Goal: Transaction & Acquisition: Purchase product/service

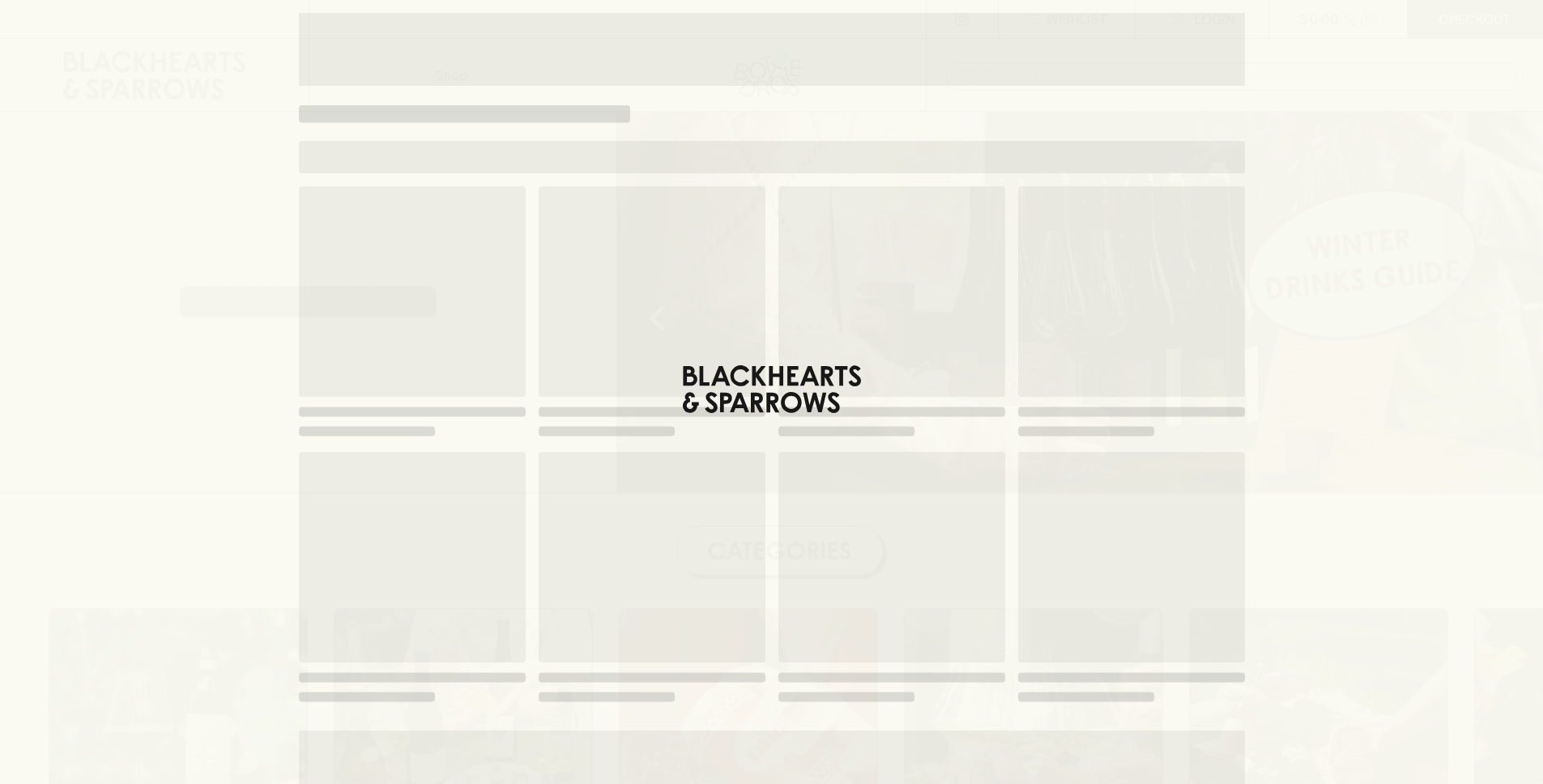
click at [560, 266] on div "**********" at bounding box center [309, 302] width 618 height 380
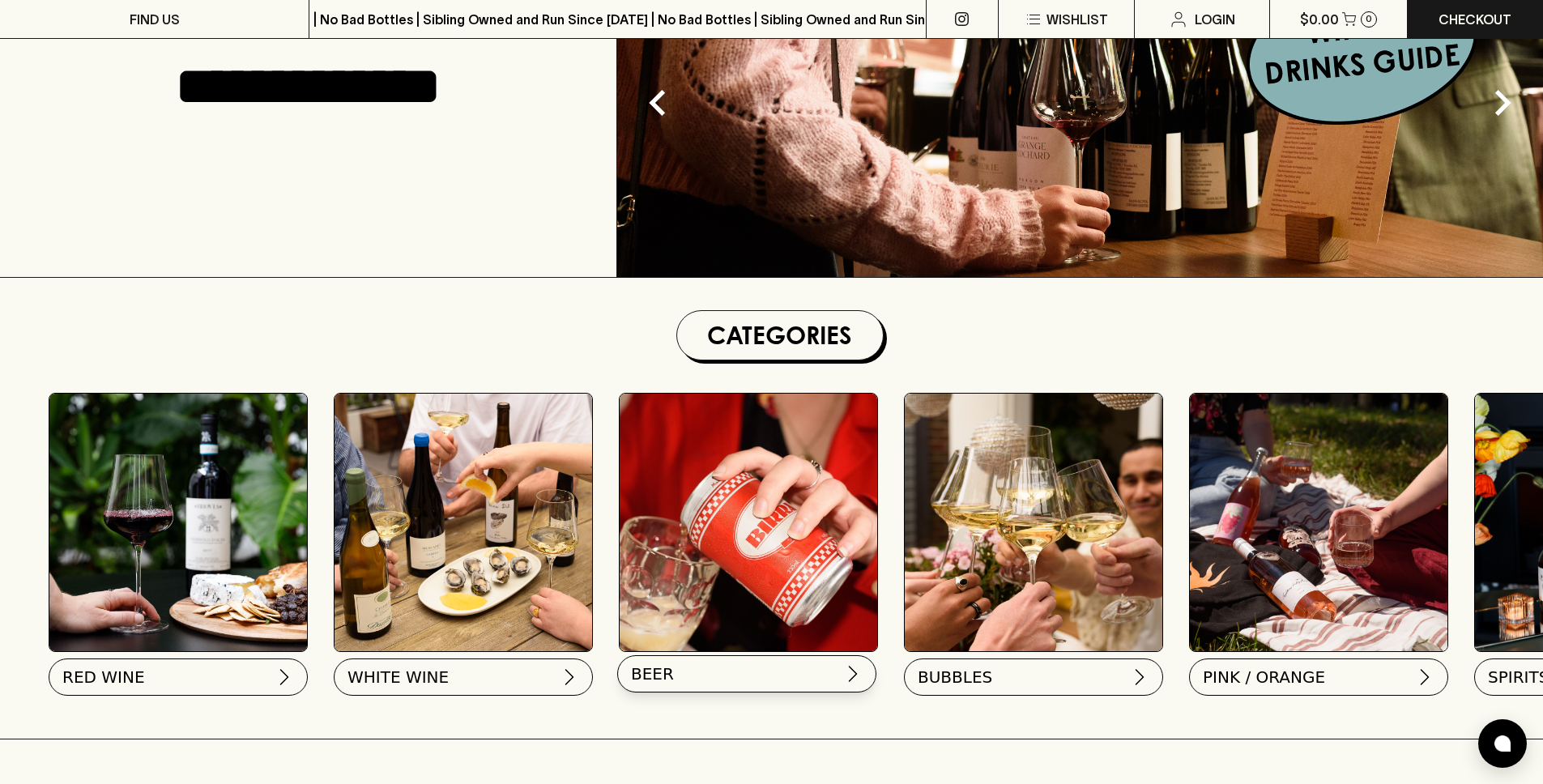
scroll to position [221, 0]
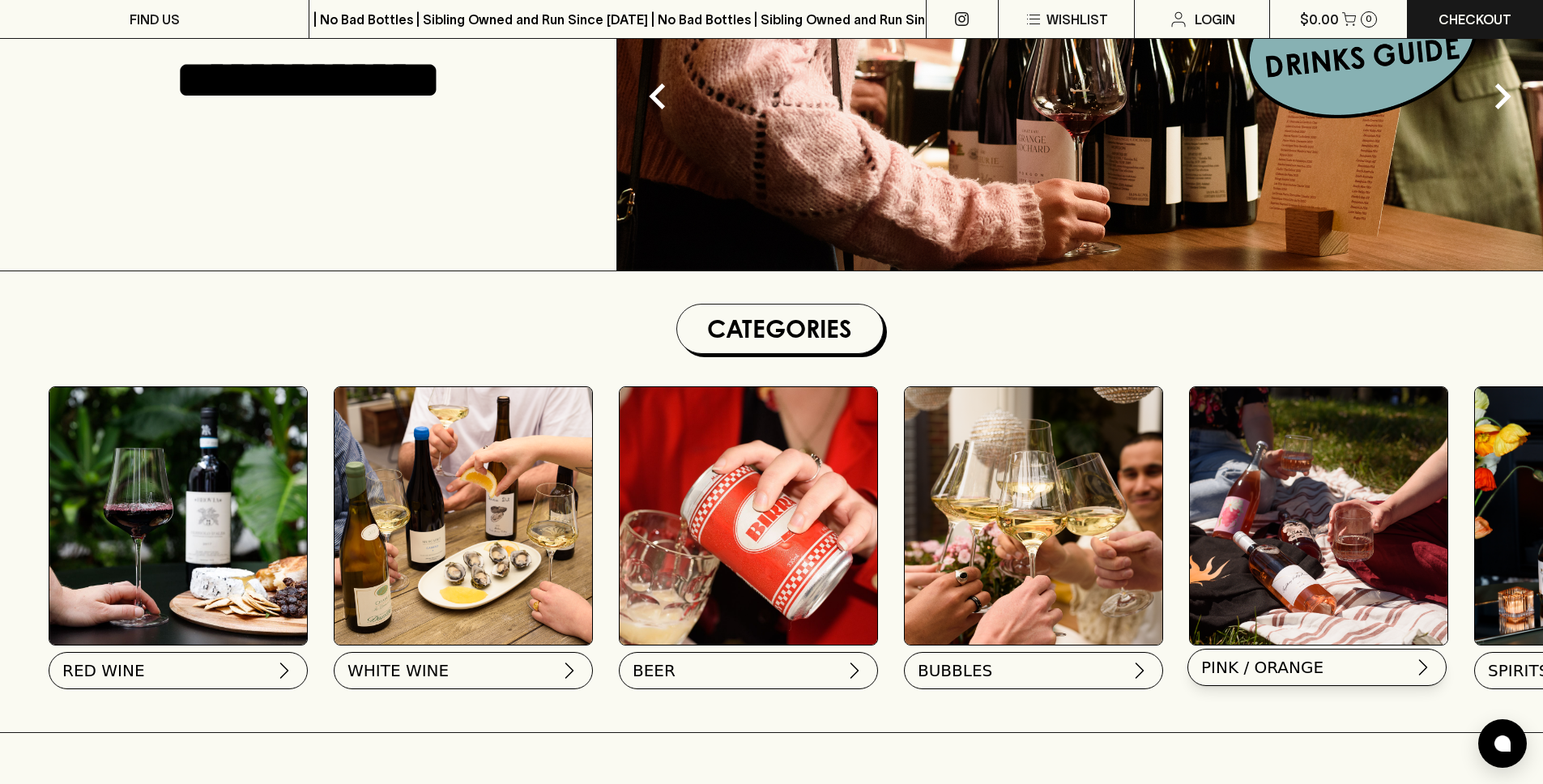
click at [1341, 679] on button "PINK / ORANGE" at bounding box center [1317, 667] width 259 height 37
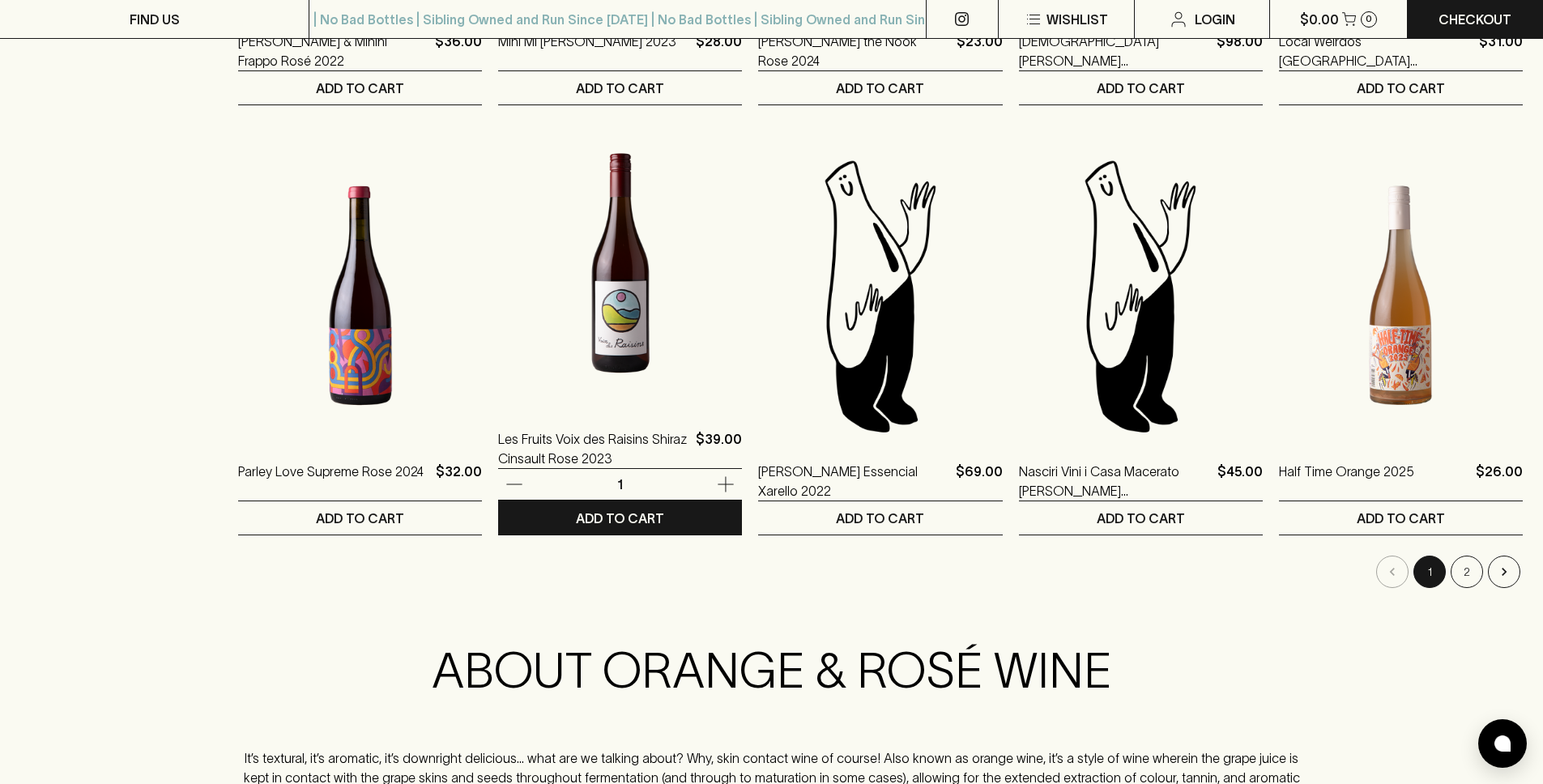
scroll to position [1485, 0]
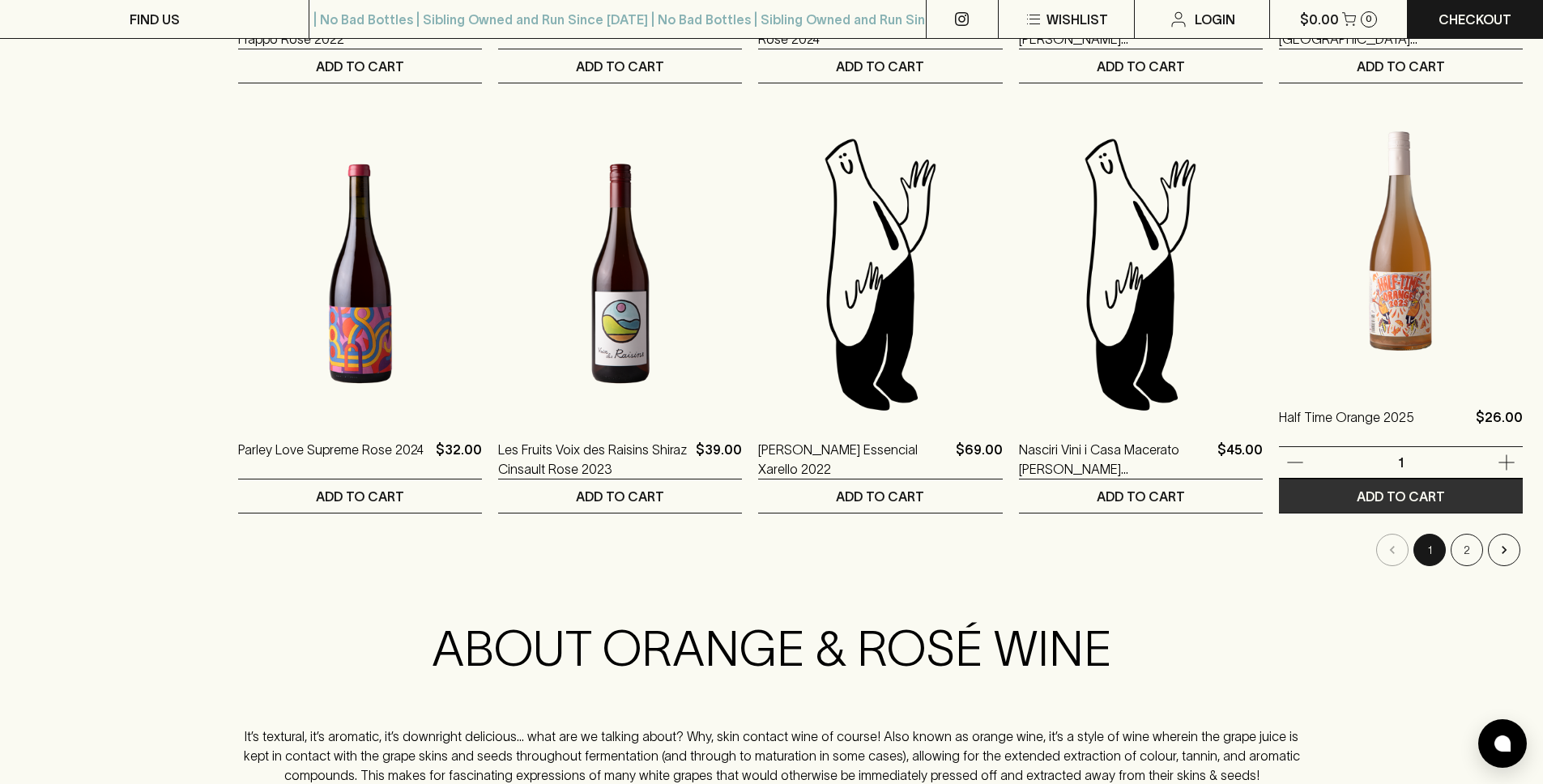
click at [1431, 497] on p "ADD TO CART" at bounding box center [1401, 497] width 88 height 20
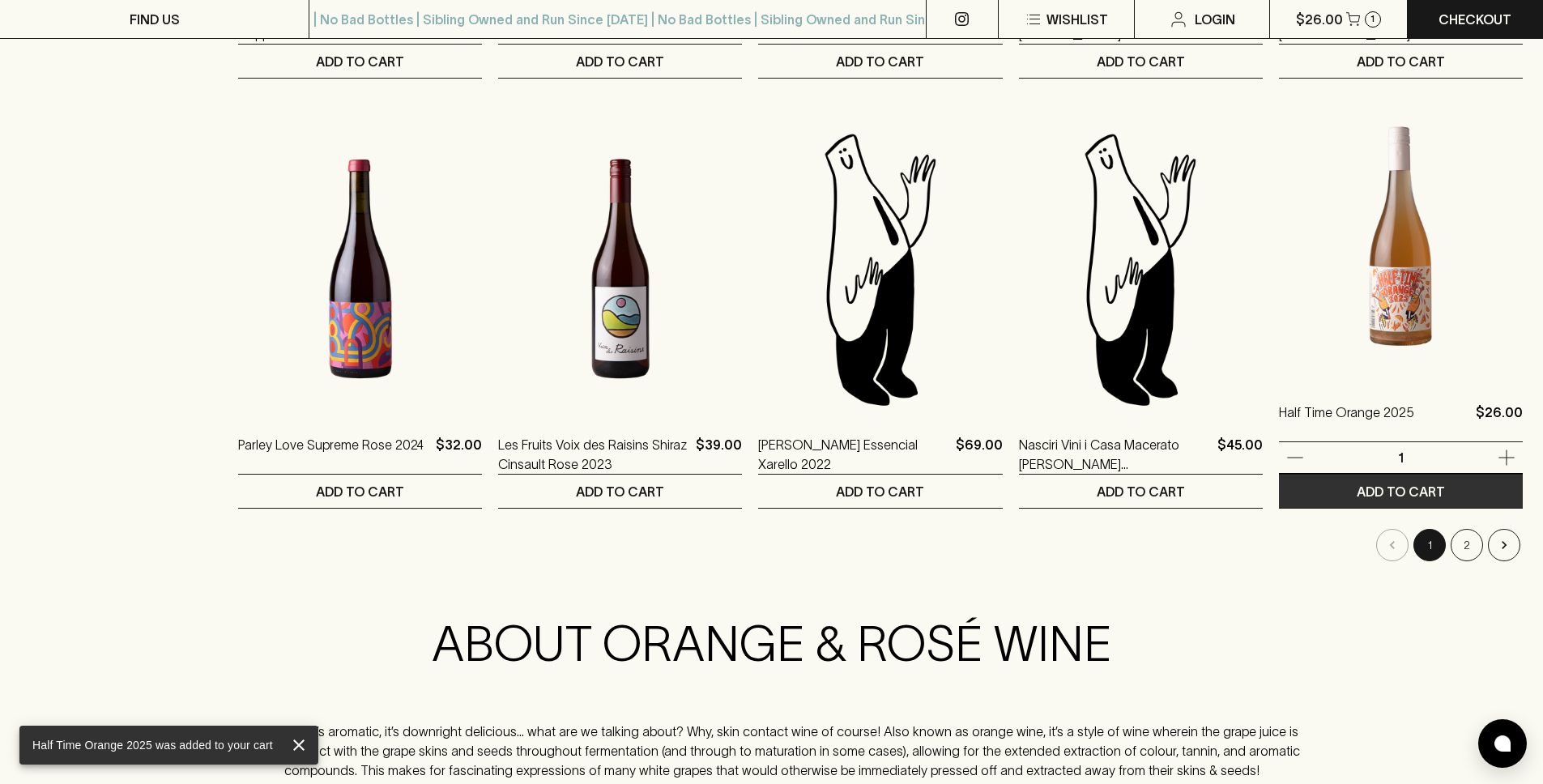
scroll to position [1483, 0]
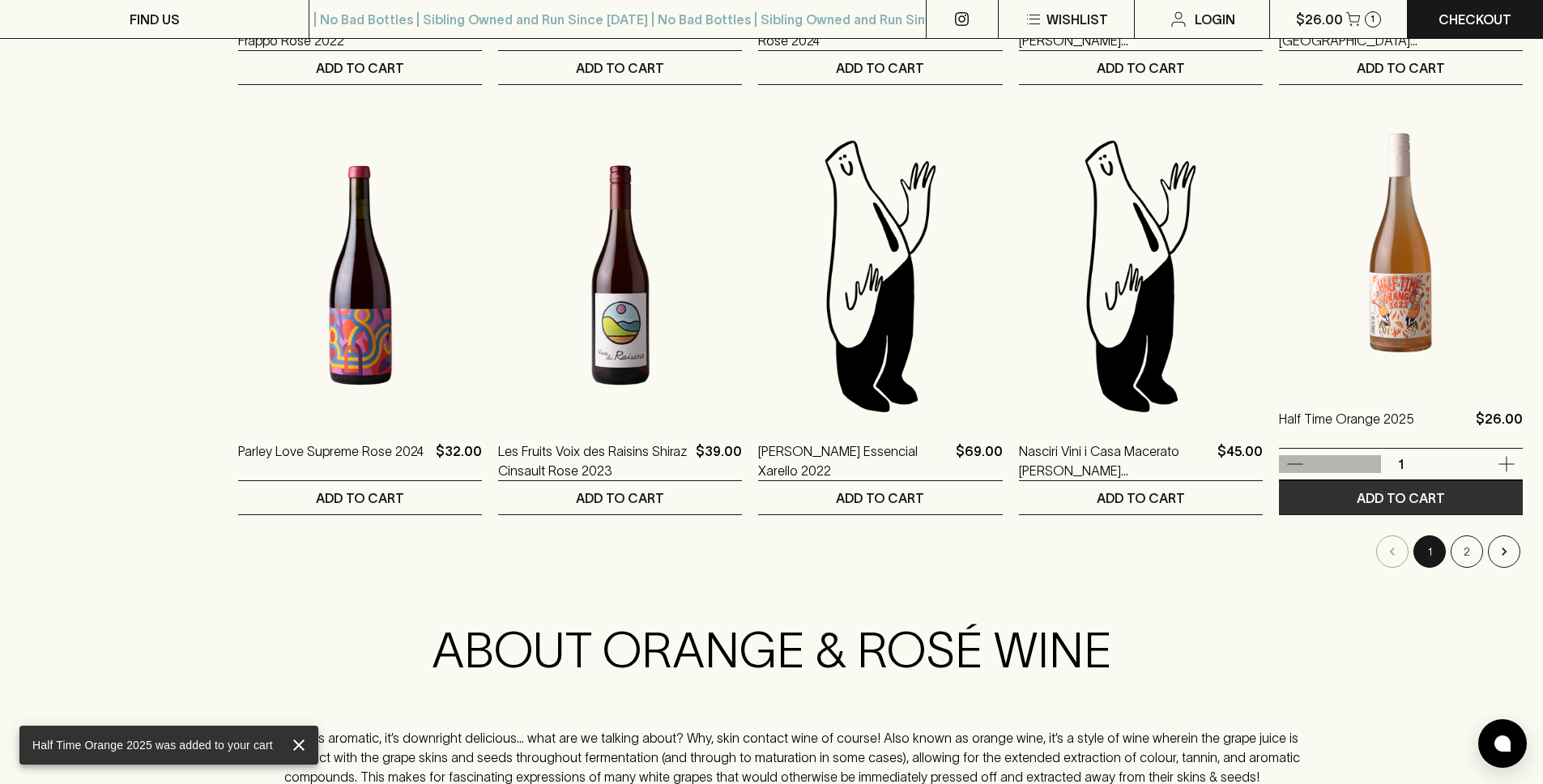
click at [1293, 465] on icon "button" at bounding box center [1295, 465] width 20 height 20
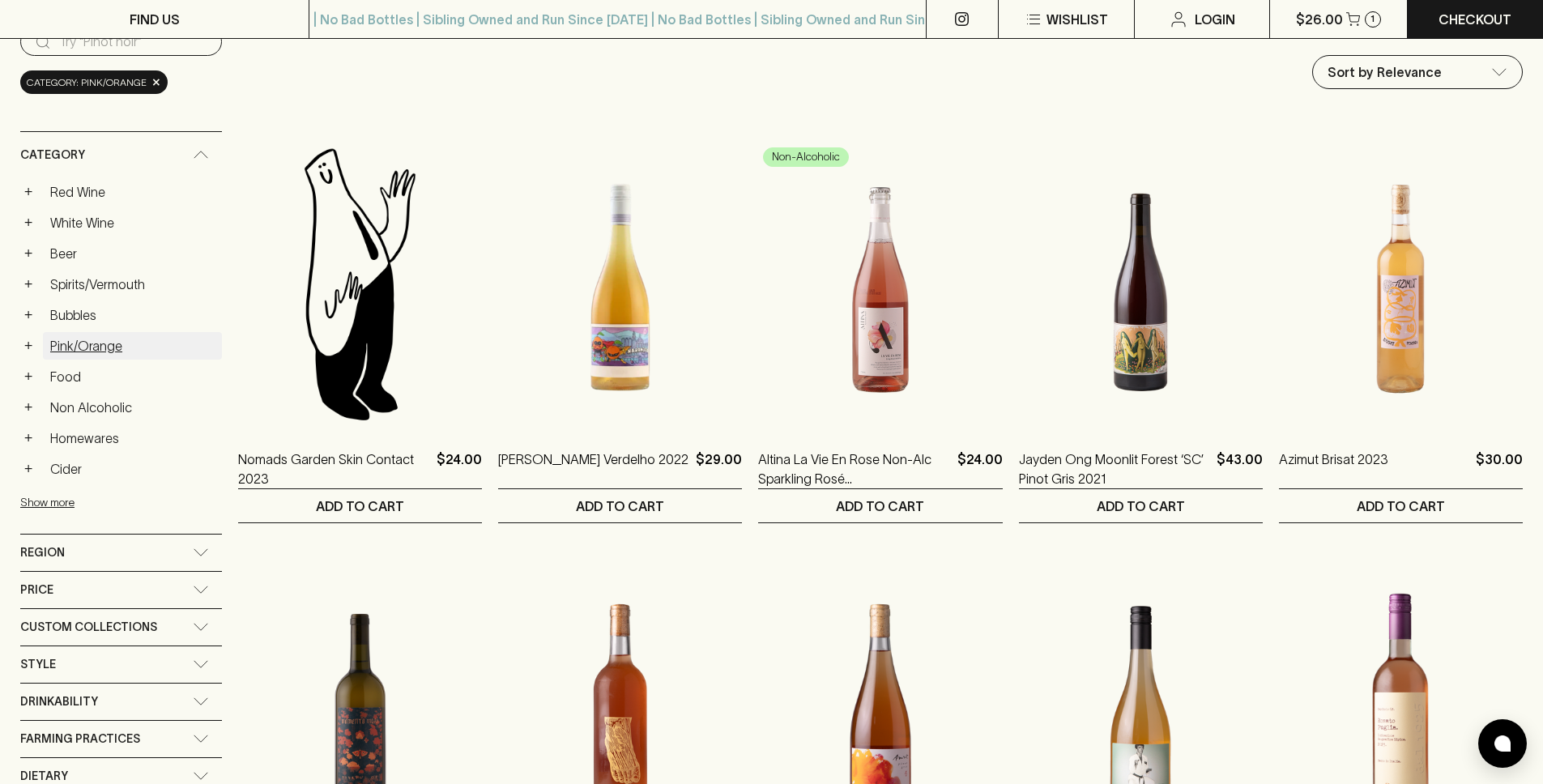
scroll to position [184, 0]
click at [102, 352] on link "Pink/Orange" at bounding box center [132, 347] width 179 height 27
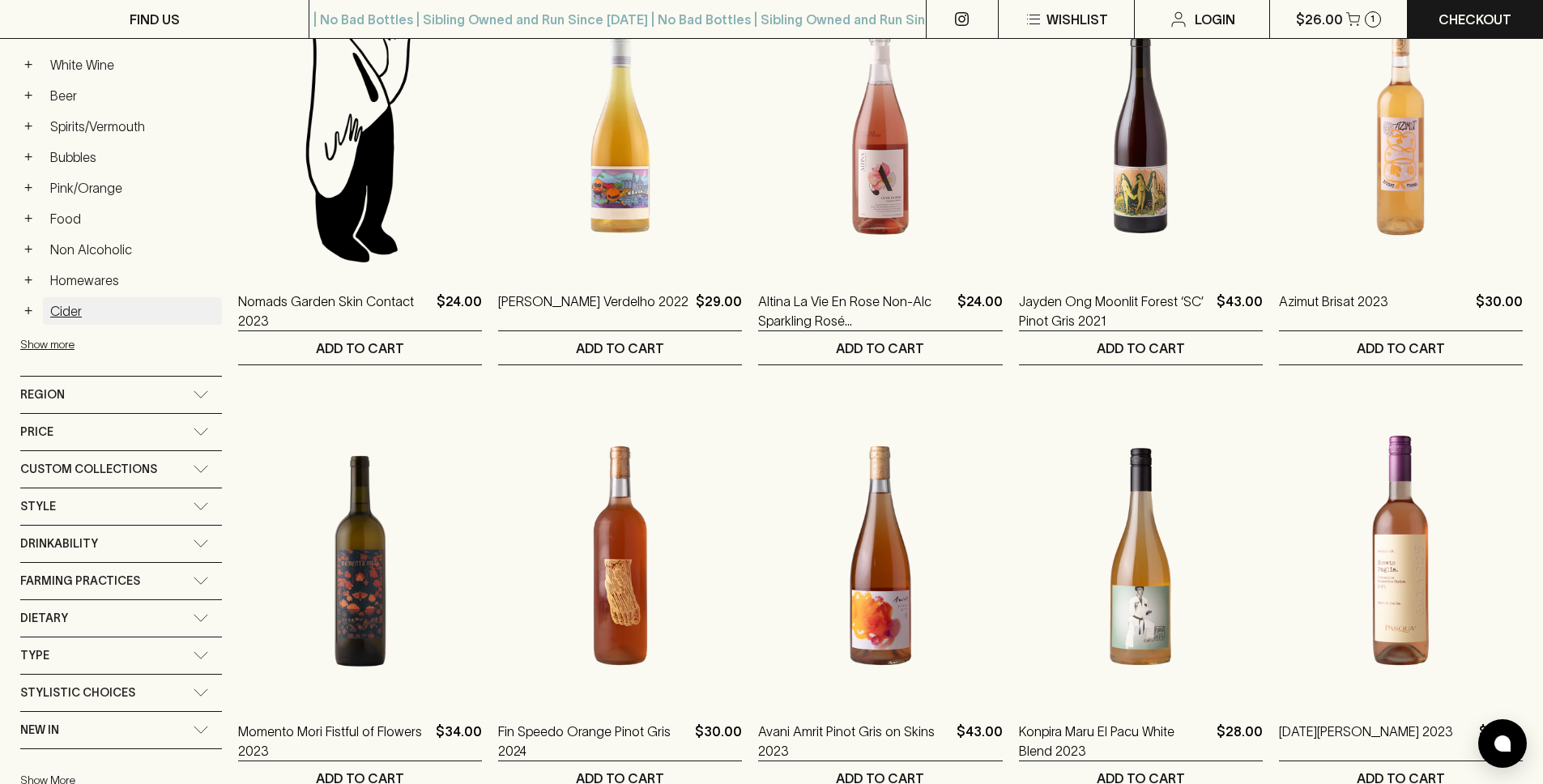
scroll to position [352, 0]
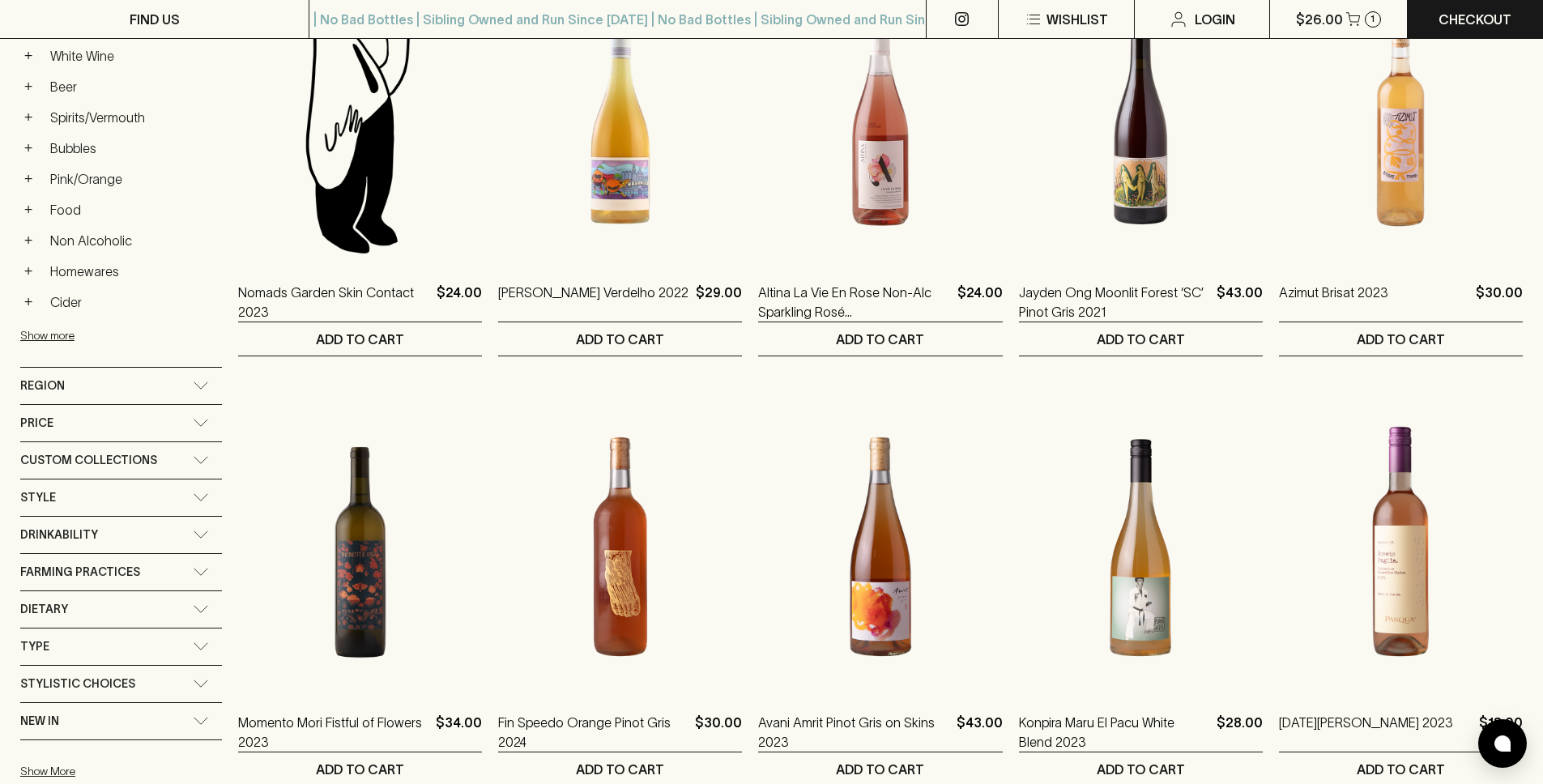
click at [183, 465] on div "Custom Collections" at bounding box center [107, 460] width 173 height 21
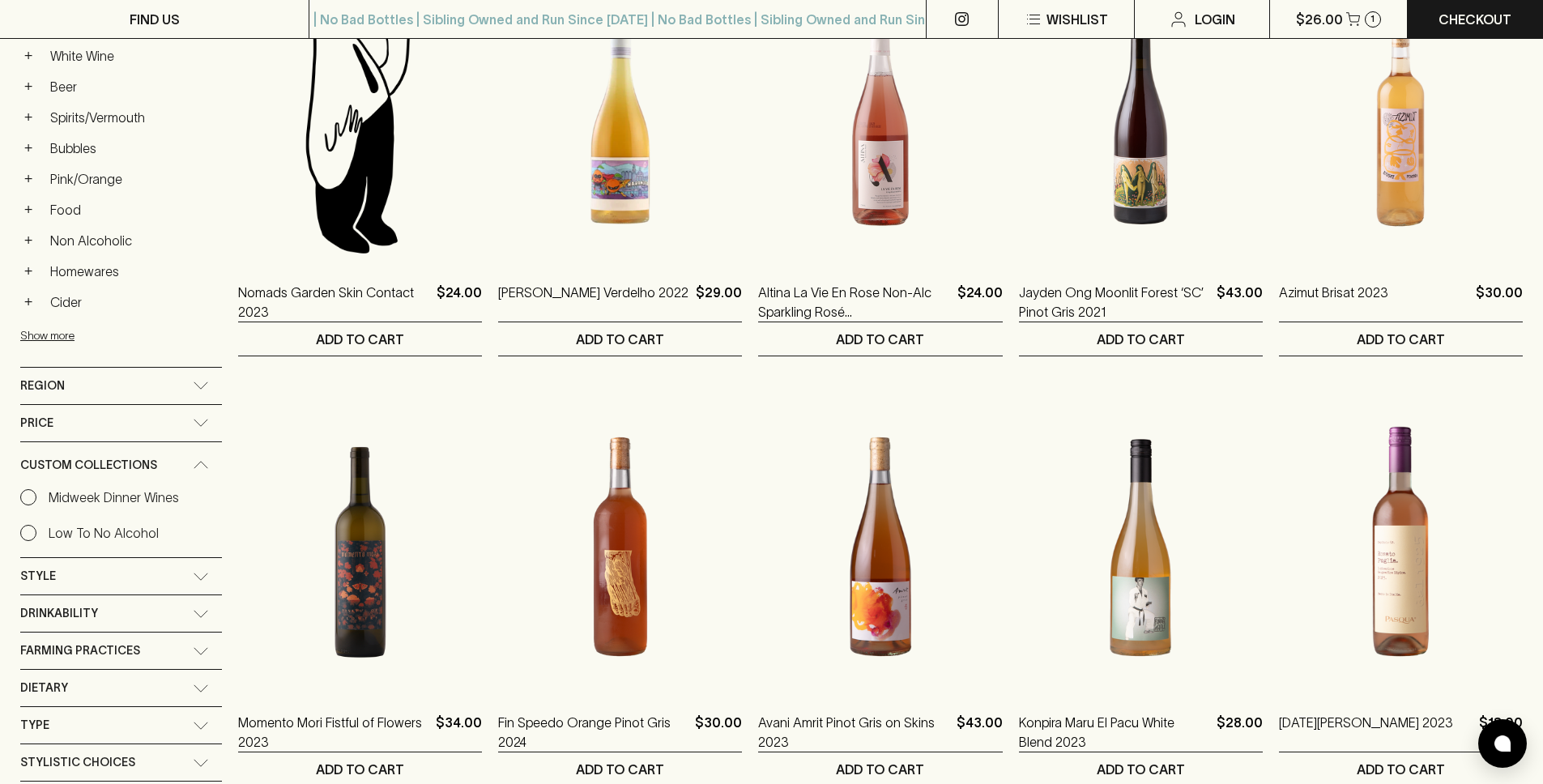
click at [182, 460] on div "Custom Collections" at bounding box center [107, 465] width 173 height 21
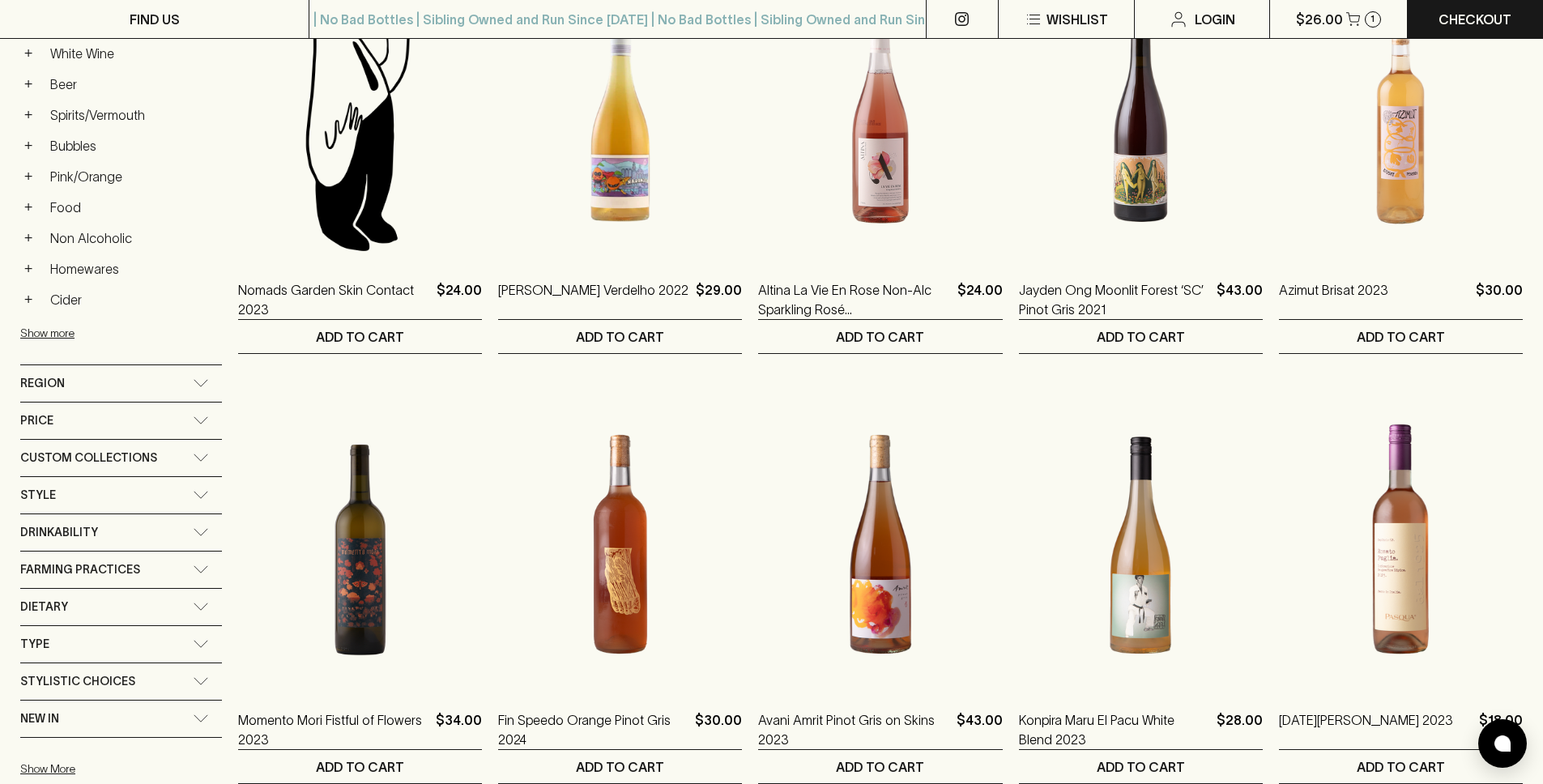
scroll to position [355, 0]
click at [145, 521] on div "Drinkability" at bounding box center [107, 531] width 173 height 21
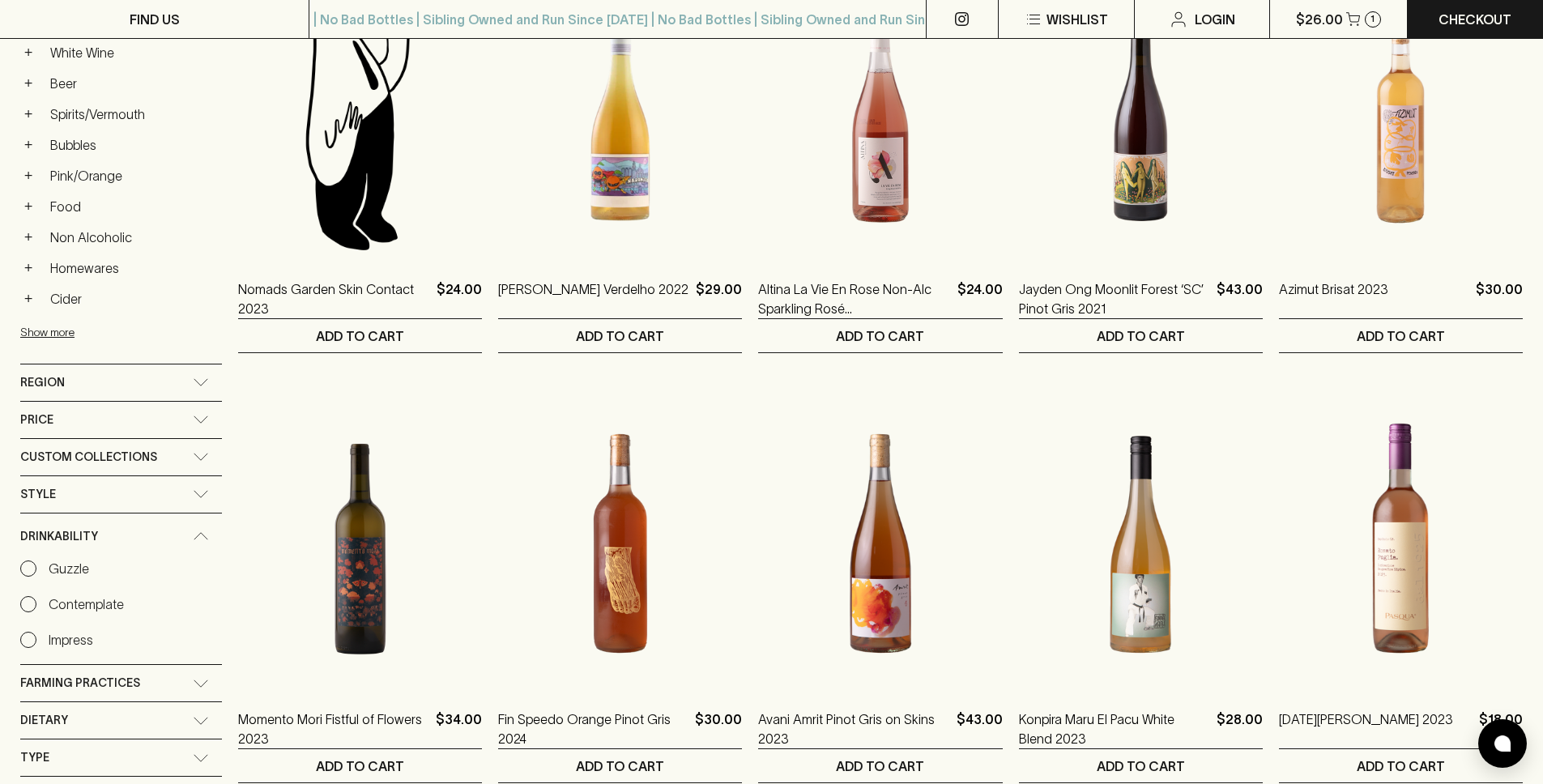
click at [145, 521] on div "Drinkability" at bounding box center [122, 536] width 202 height 46
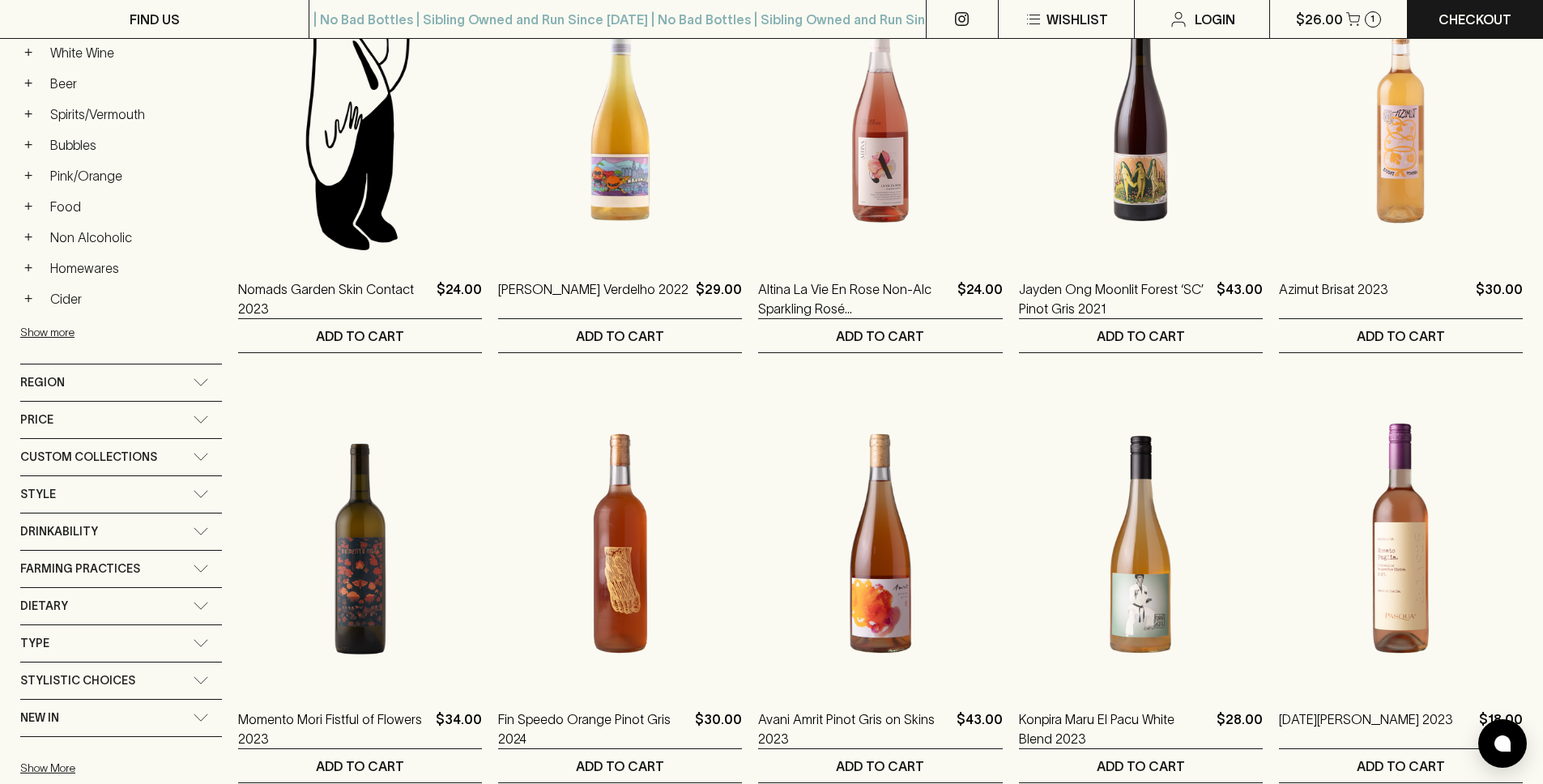
click at [145, 521] on div "Drinkability" at bounding box center [107, 531] width 173 height 21
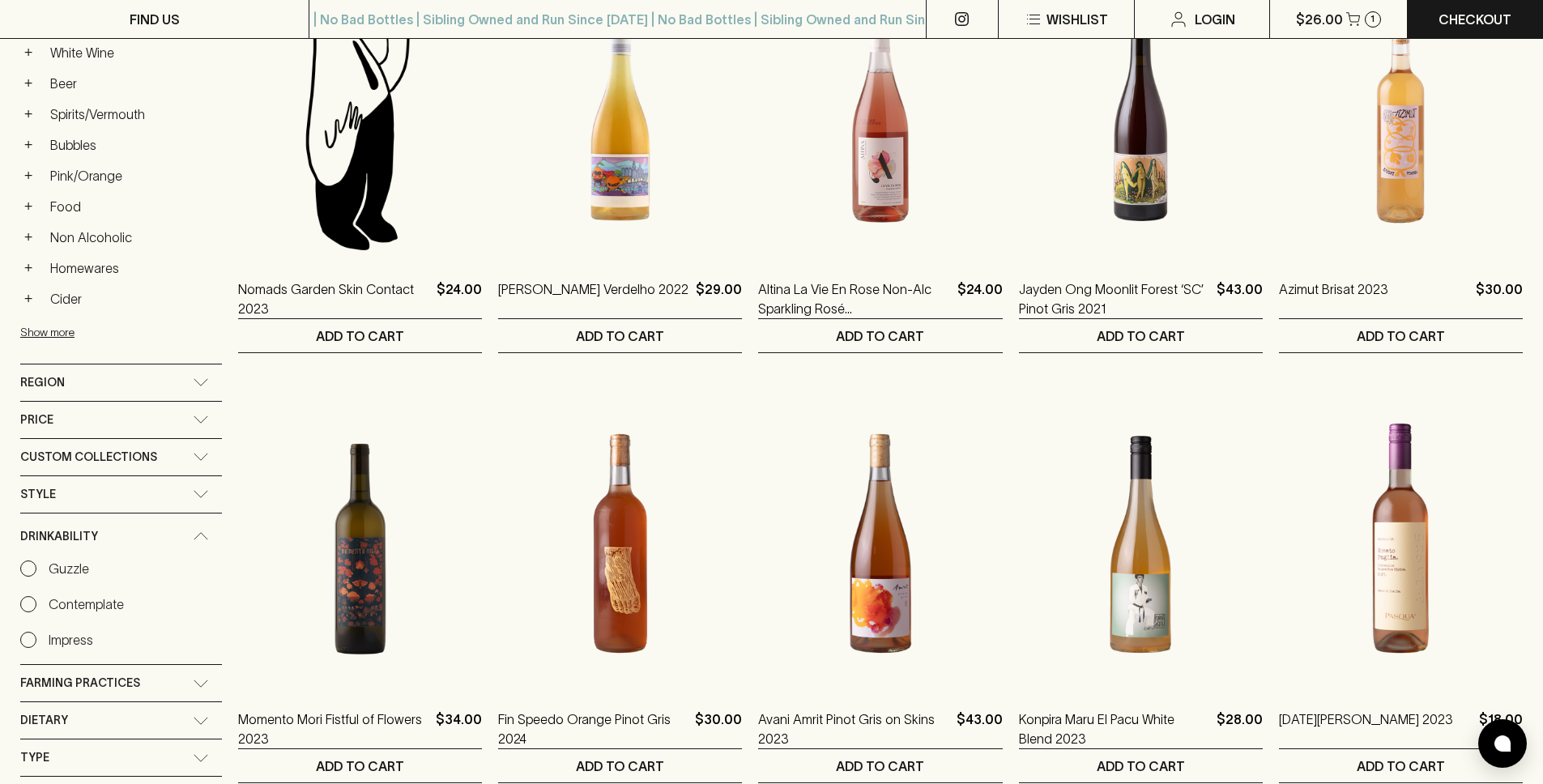
click at [63, 630] on p "Impress" at bounding box center [71, 640] width 44 height 20
click at [36, 632] on input "Impress" at bounding box center [28, 640] width 17 height 17
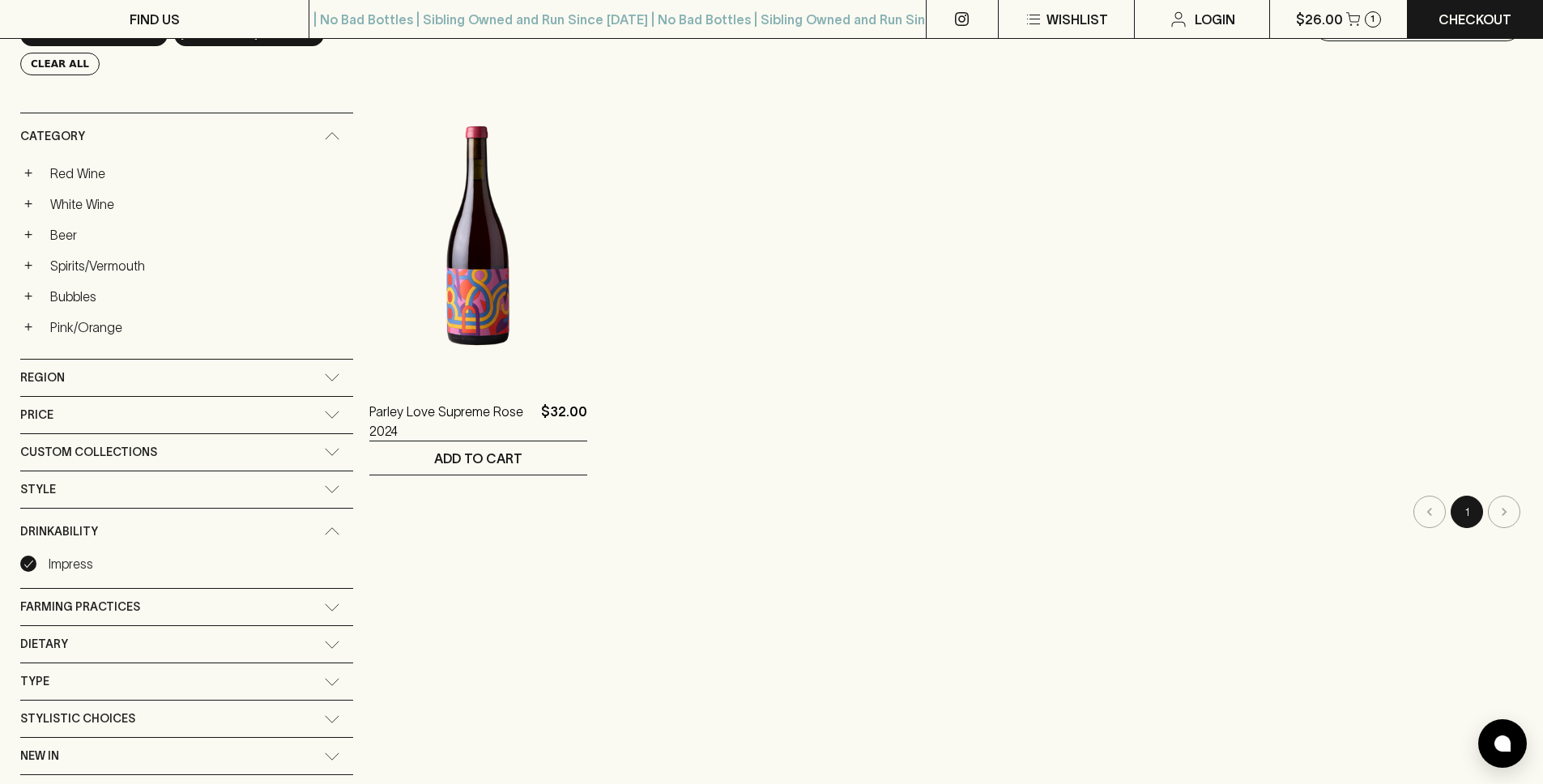
scroll to position [239, 0]
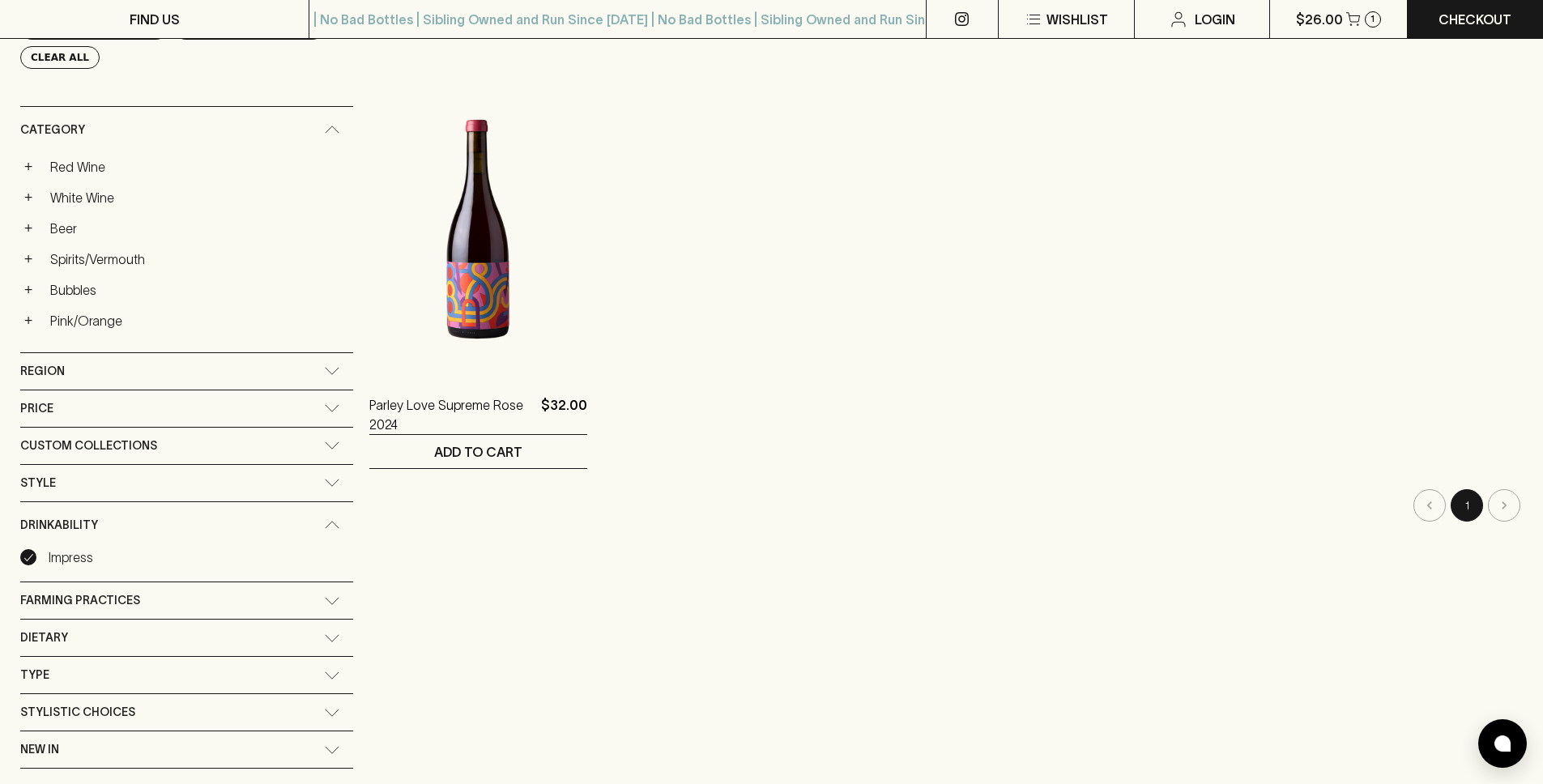
click at [69, 559] on p "Impress" at bounding box center [71, 558] width 44 height 20
click at [36, 559] on input "Impress" at bounding box center [28, 557] width 17 height 17
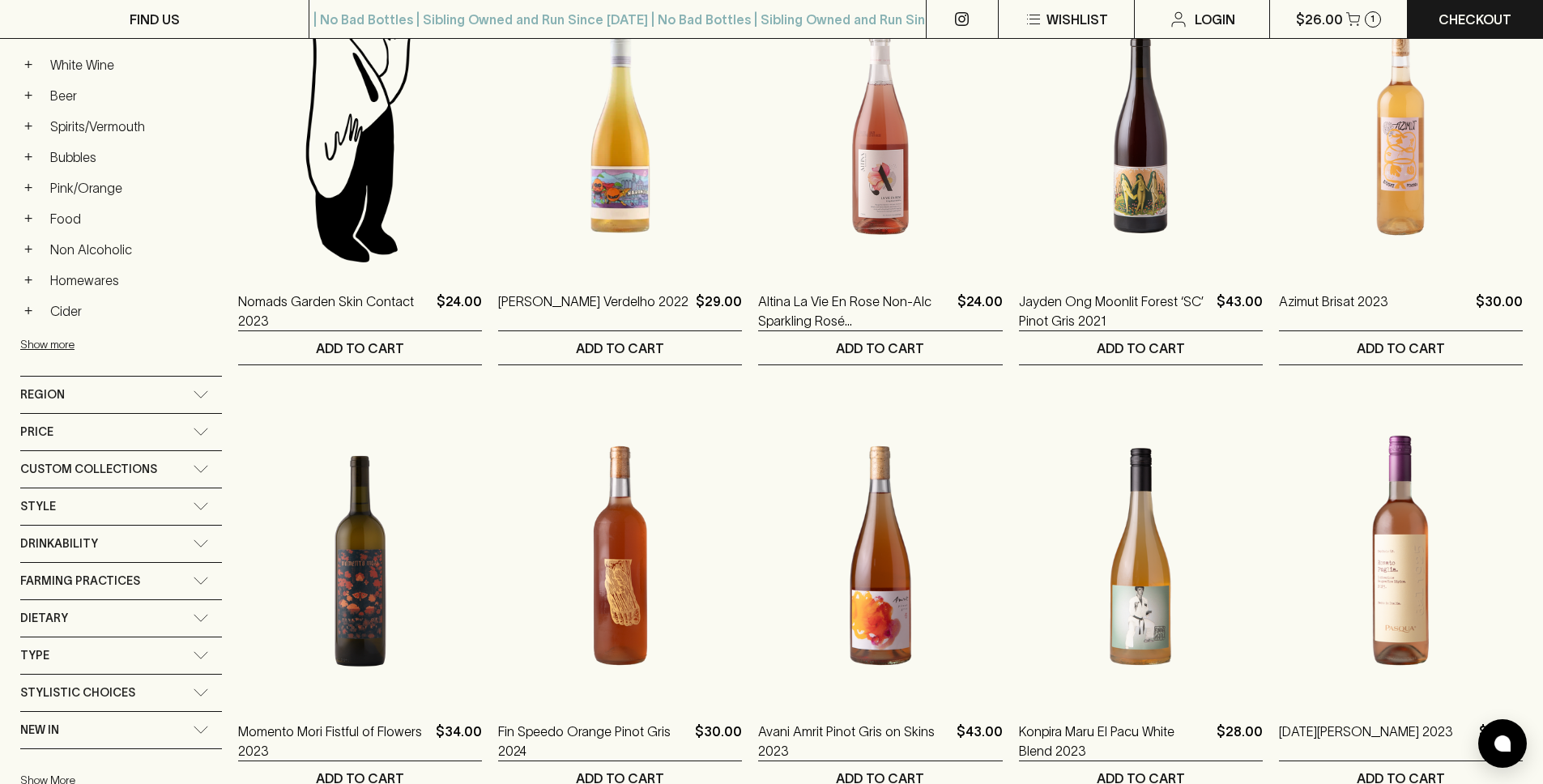
scroll to position [555, 0]
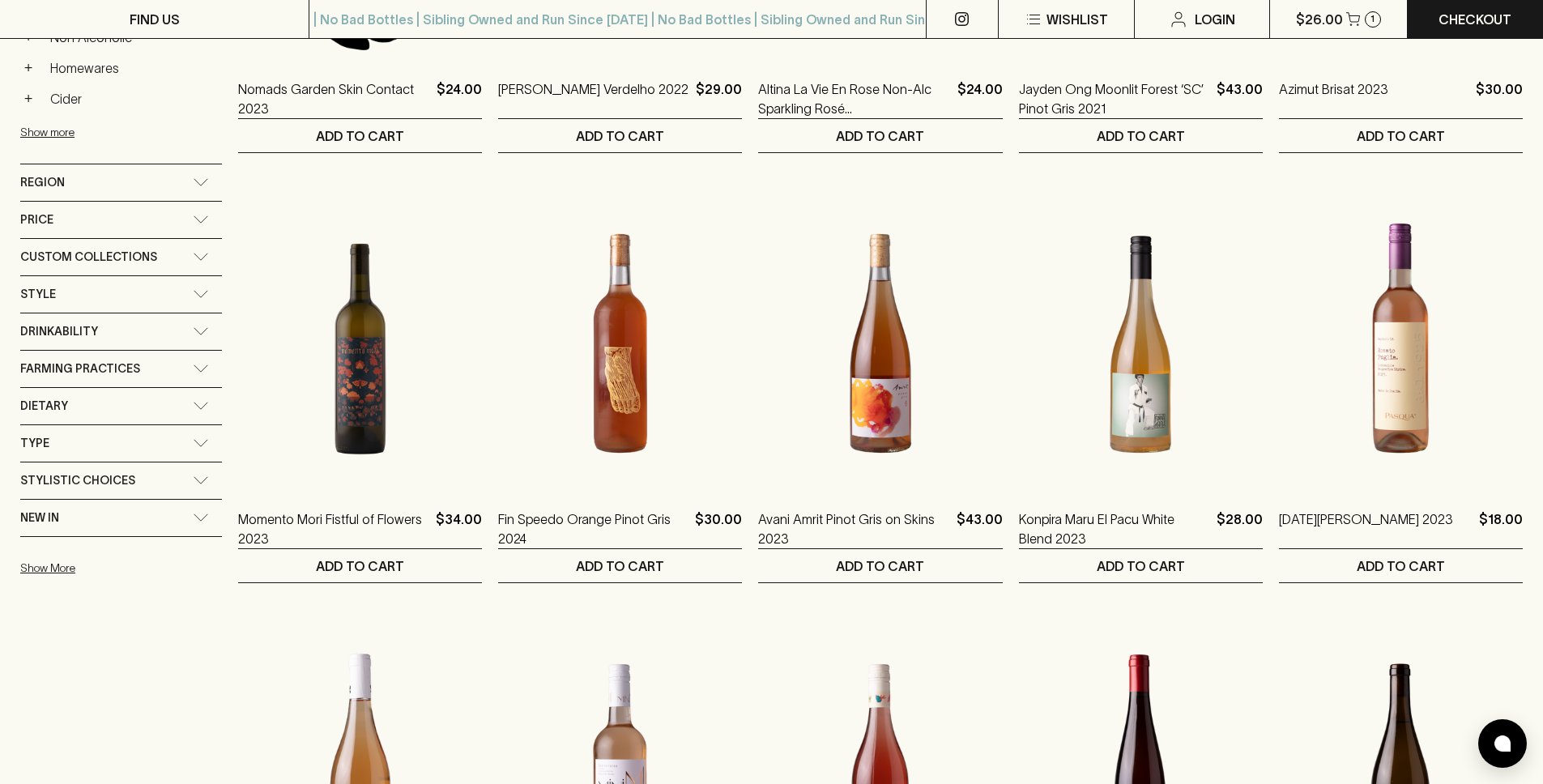
click at [112, 470] on span "Stylistic Choices" at bounding box center [77, 480] width 115 height 21
click at [102, 448] on div "Type" at bounding box center [107, 443] width 173 height 21
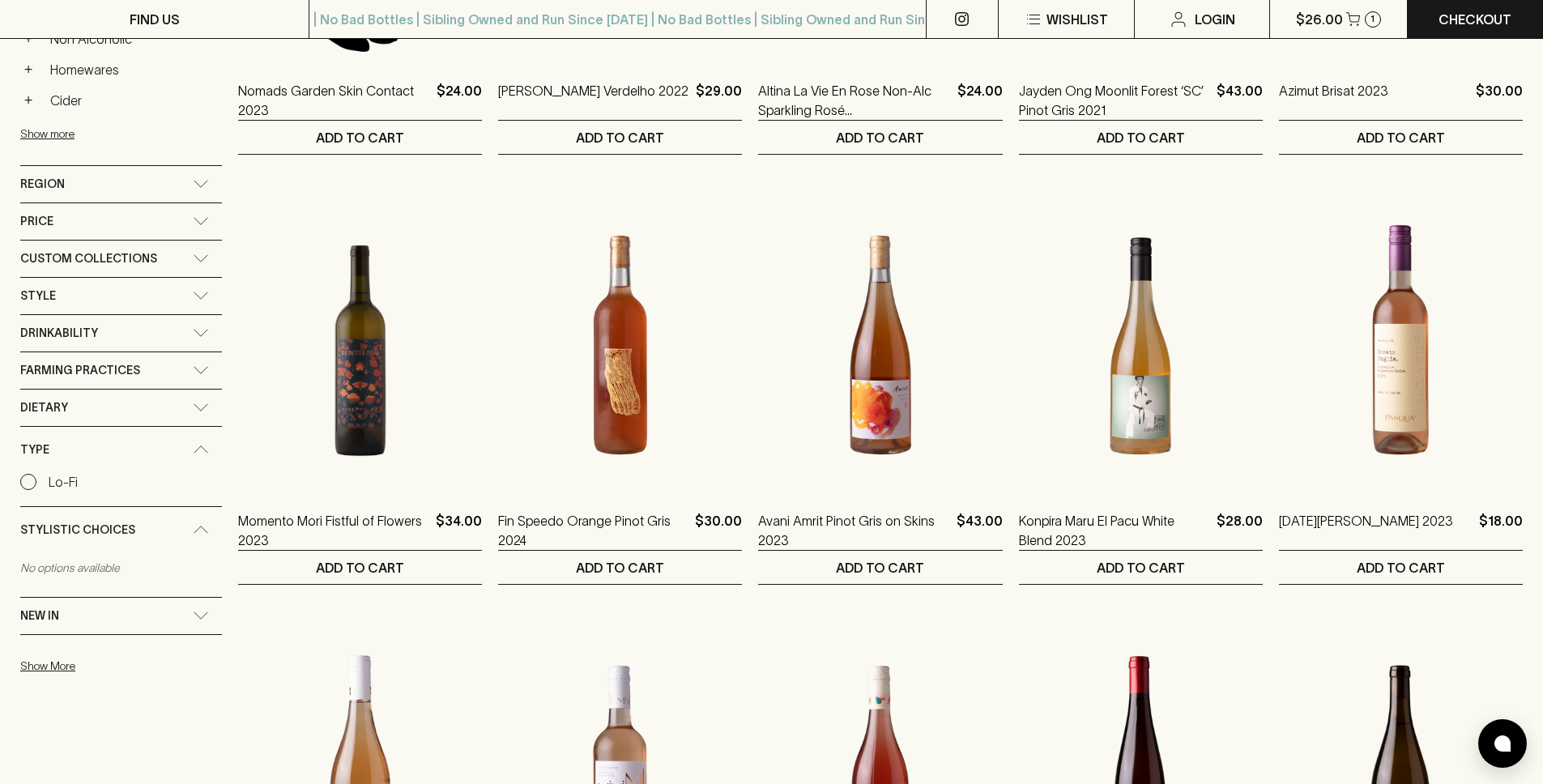
scroll to position [105, 0]
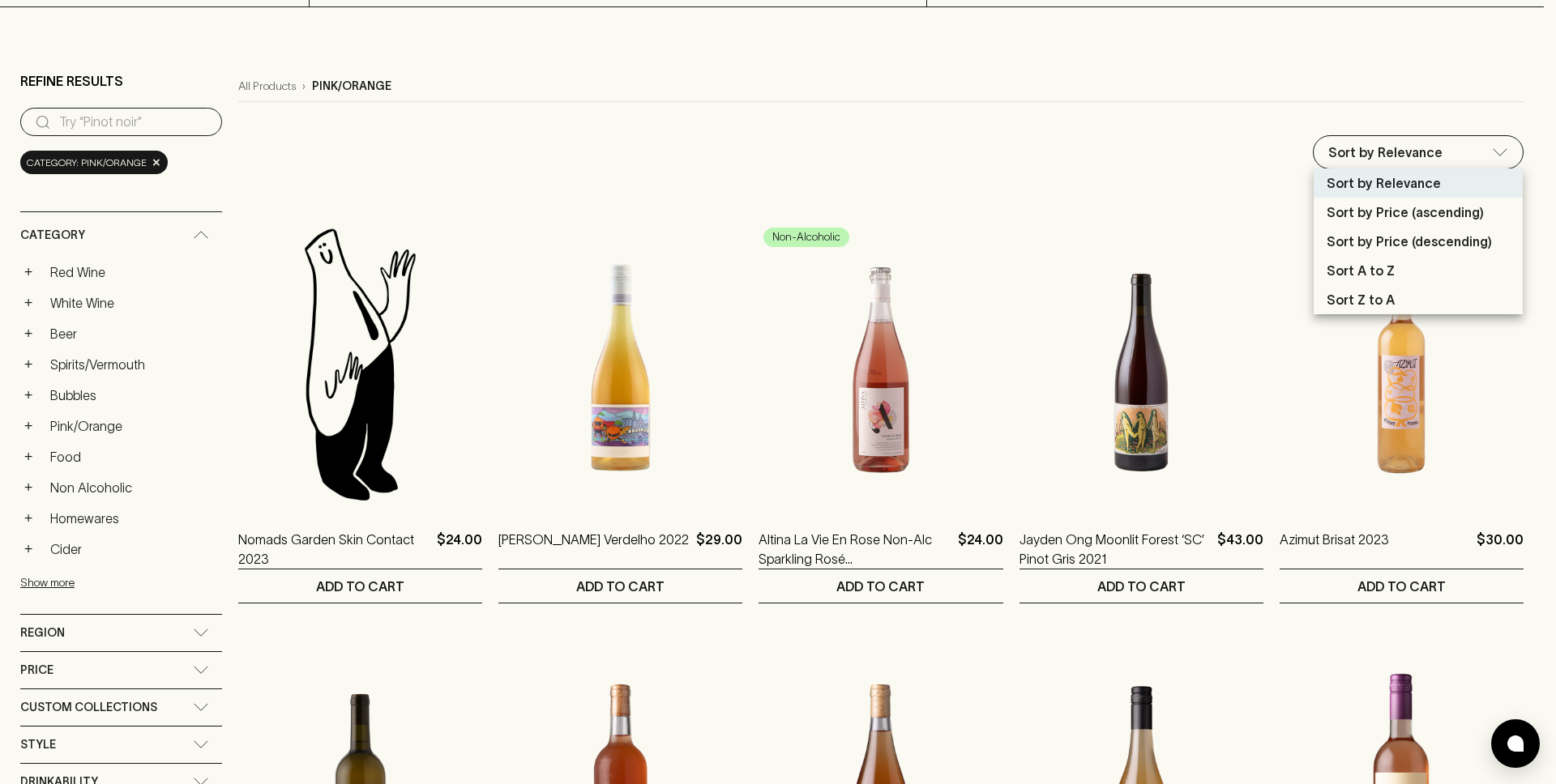
click at [1454, 245] on p "Sort by Price (descending)" at bounding box center [1409, 241] width 166 height 20
type input "price:desc"
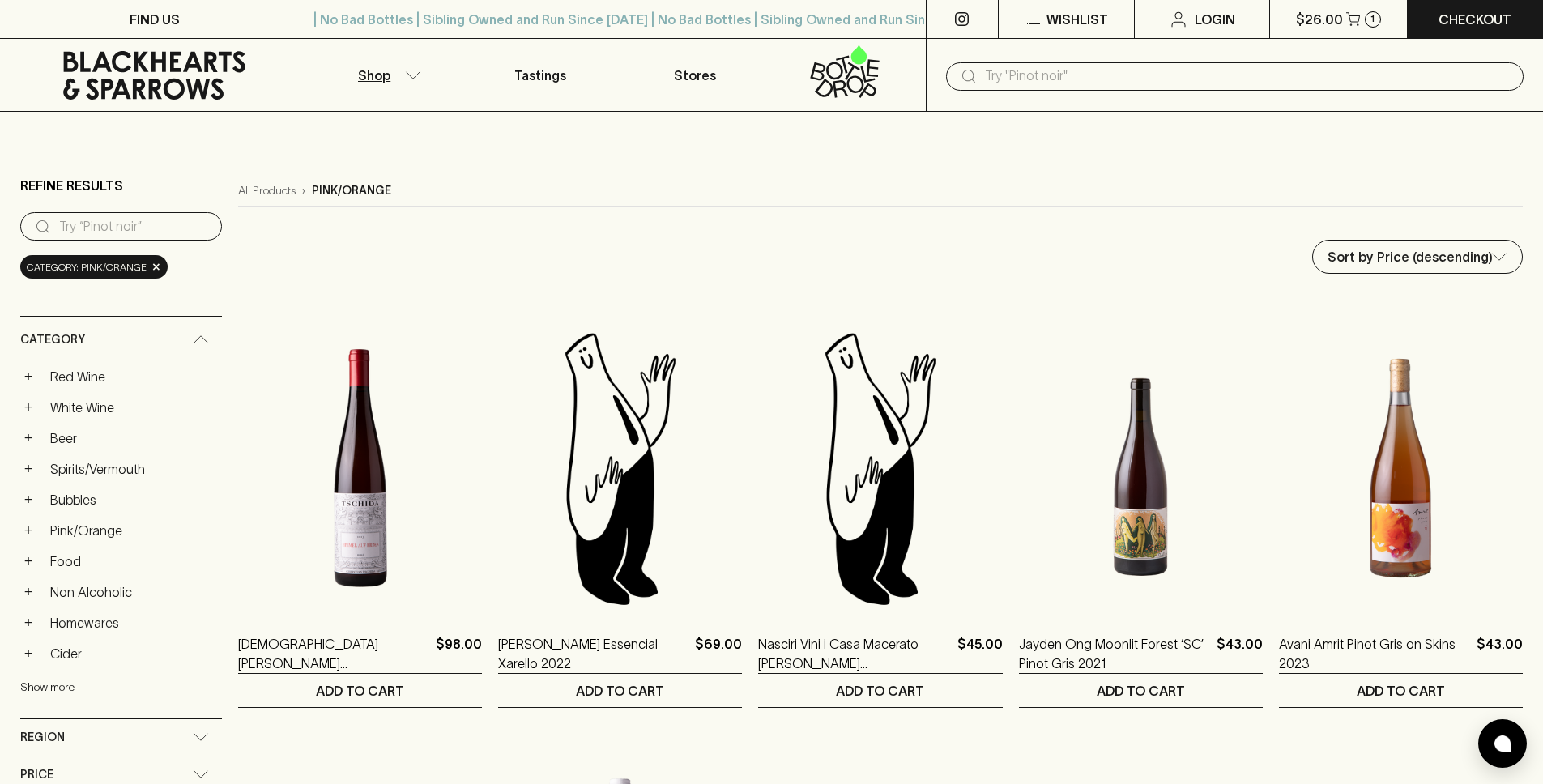
click at [401, 73] on button "Shop" at bounding box center [386, 75] width 154 height 73
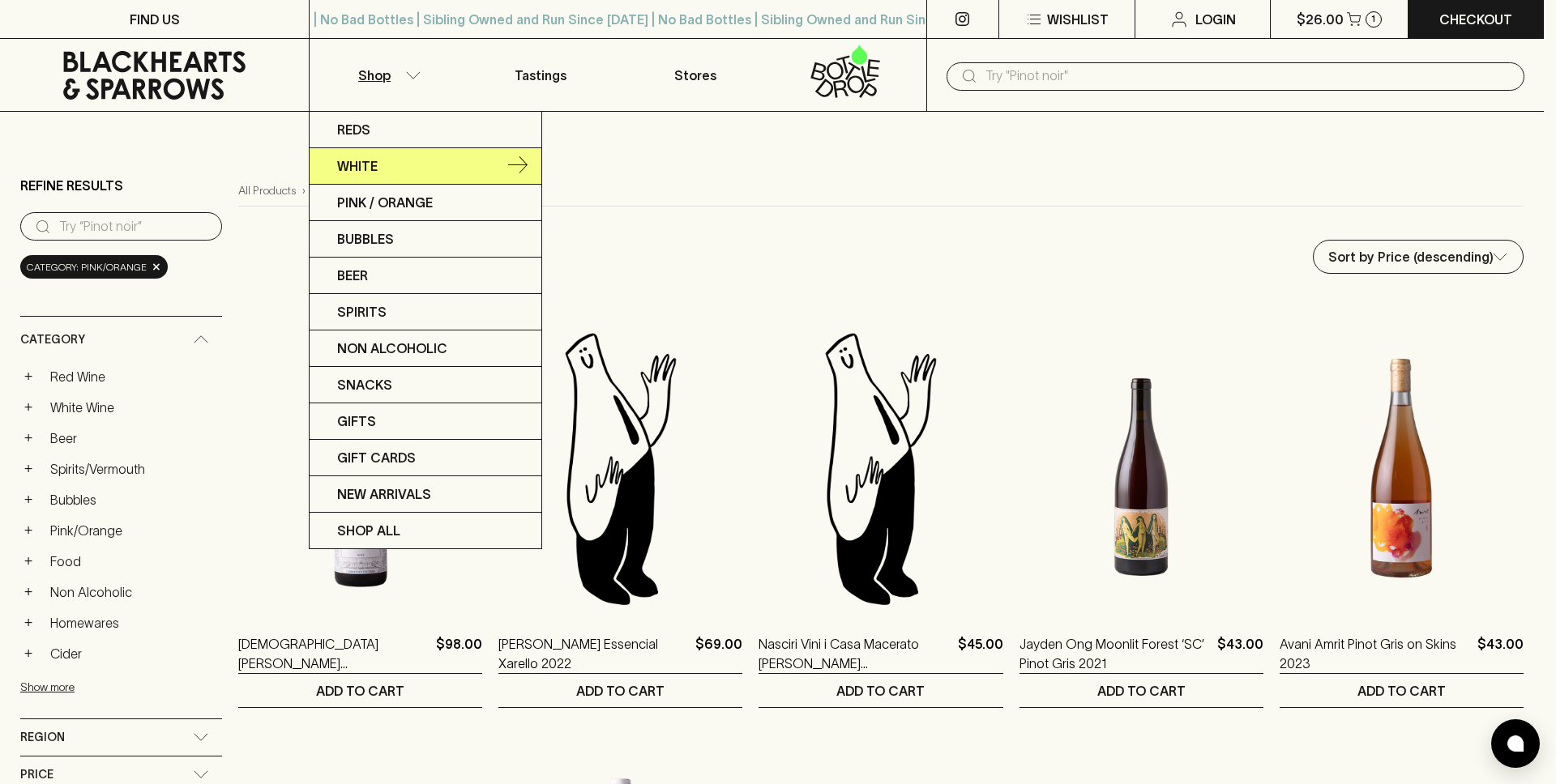
click at [374, 163] on p "White" at bounding box center [357, 166] width 40 height 20
